Goal: Find specific page/section: Find specific page/section

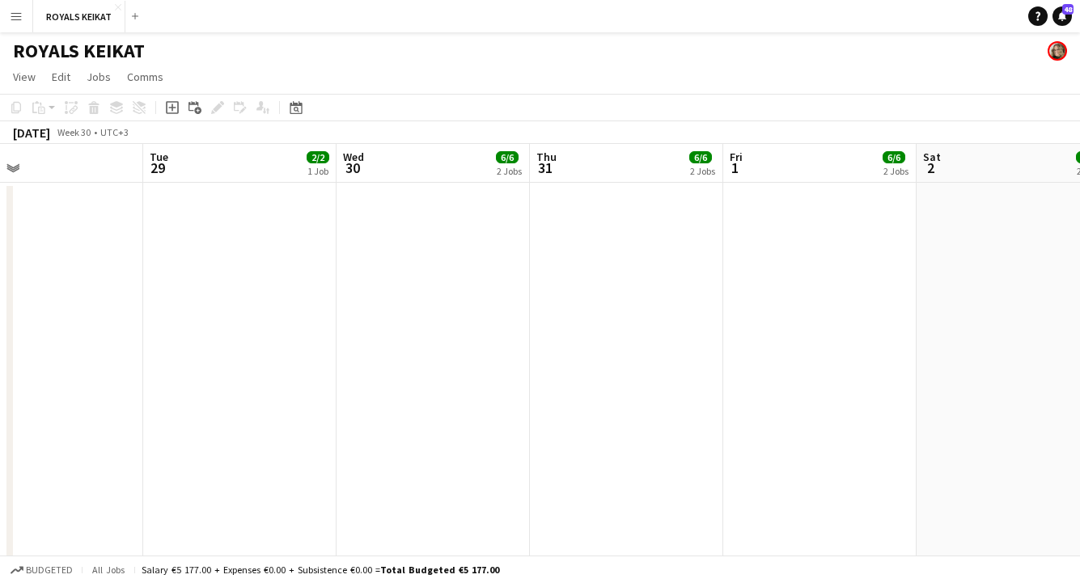
scroll to position [0, 641]
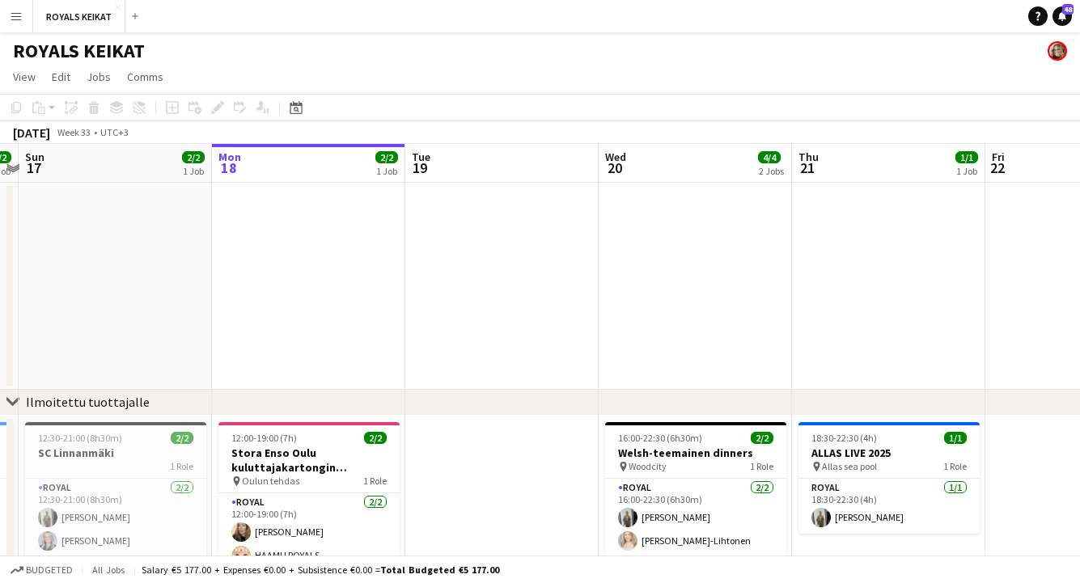
scroll to position [0, 362]
